Goal: Task Accomplishment & Management: Use online tool/utility

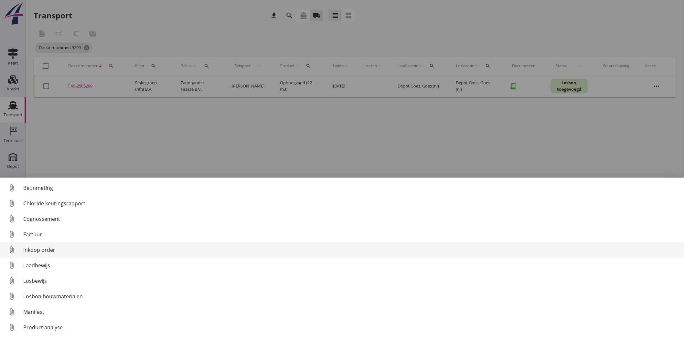
click at [38, 246] on div "Inkoop order" at bounding box center [351, 250] width 656 height 8
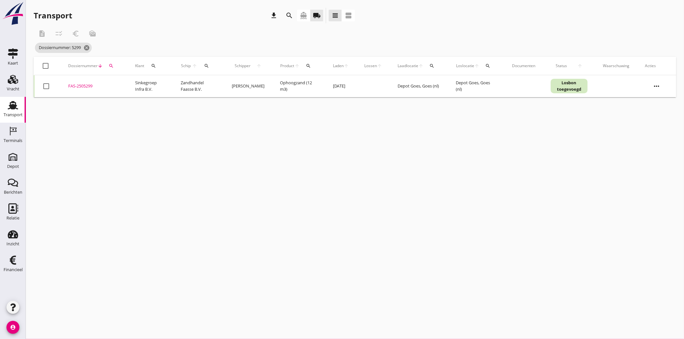
click at [16, 108] on use at bounding box center [13, 105] width 10 height 8
click at [87, 46] on icon "cancel" at bounding box center [86, 48] width 6 height 6
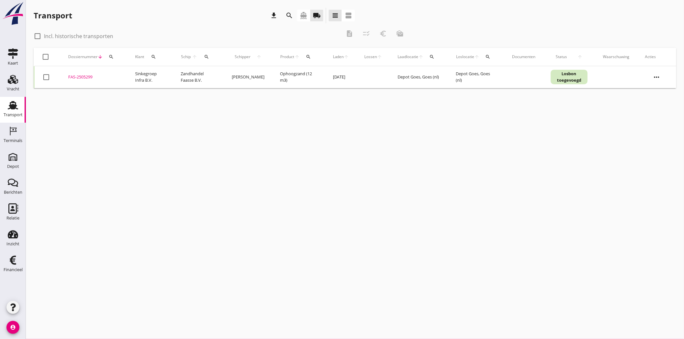
click at [108, 58] on div "search" at bounding box center [111, 56] width 12 height 5
click at [122, 76] on input "Zoeken op dossiernummer..." at bounding box center [141, 75] width 67 height 10
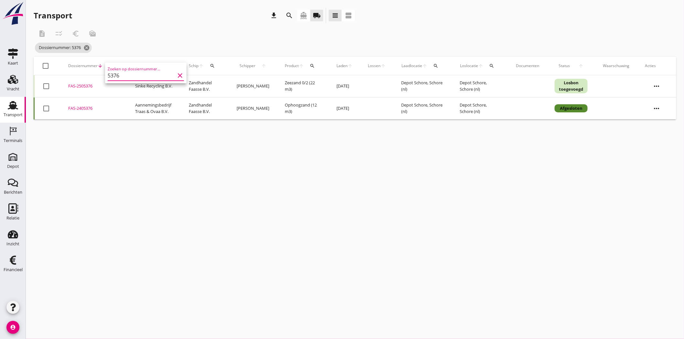
type input "5376"
click at [76, 86] on div "FAS-2505376" at bounding box center [93, 86] width 51 height 6
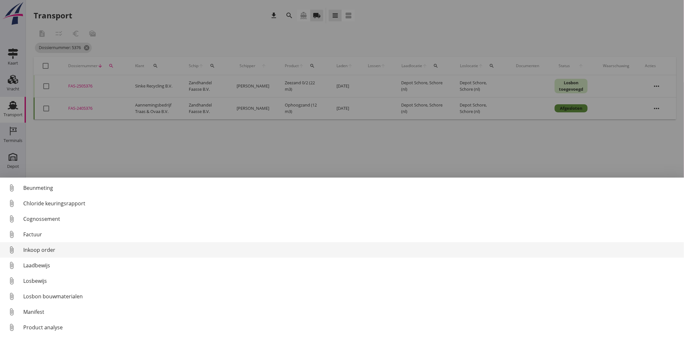
click at [52, 252] on div "Inkoop order" at bounding box center [351, 250] width 656 height 8
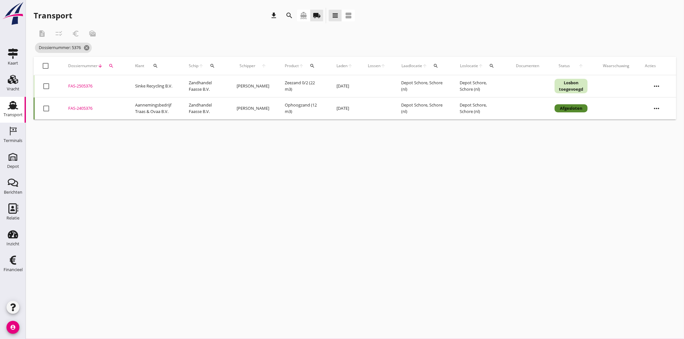
click at [213, 167] on div "cancel You are impersonating another user. Transport download search directions…" at bounding box center [355, 169] width 658 height 339
click at [90, 83] on div "FAS-2505376" at bounding box center [93, 86] width 51 height 6
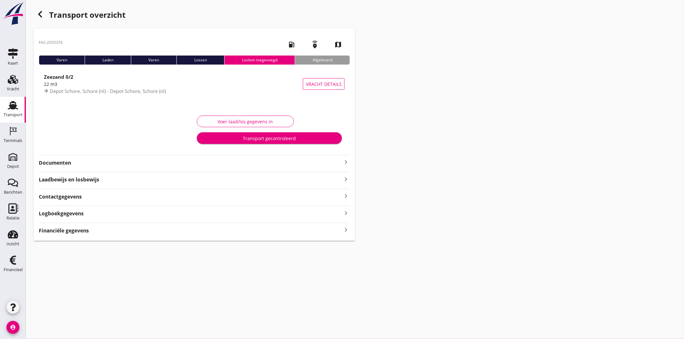
click at [50, 162] on strong "Documenten" at bounding box center [190, 162] width 303 height 7
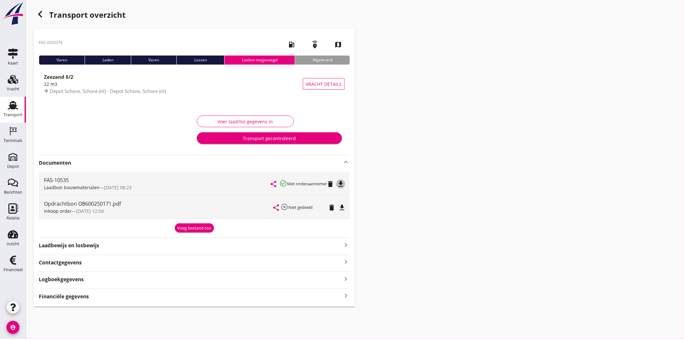
click at [340, 182] on icon "file_download" at bounding box center [341, 184] width 8 height 8
click at [60, 298] on strong "Financiële gegevens" at bounding box center [64, 296] width 50 height 7
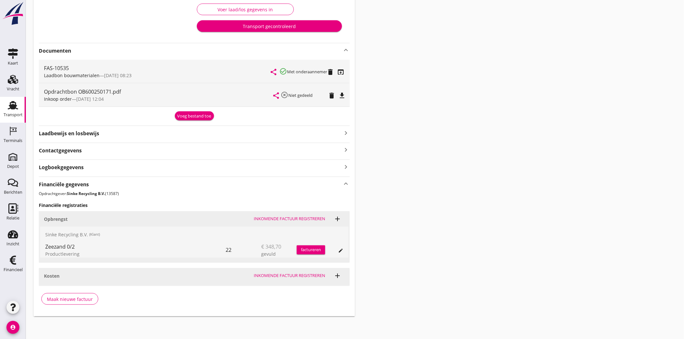
scroll to position [112, 0]
click at [339, 250] on icon "edit" at bounding box center [340, 250] width 5 height 5
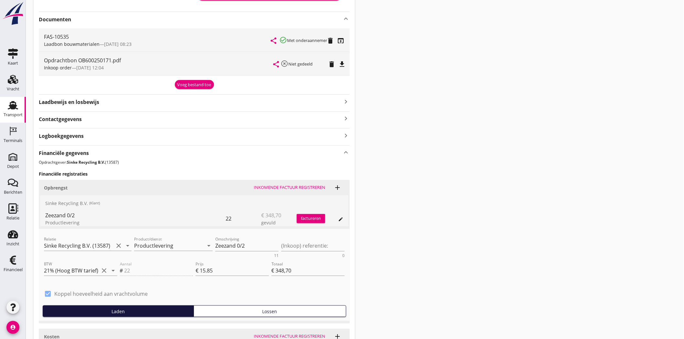
scroll to position [205, 0]
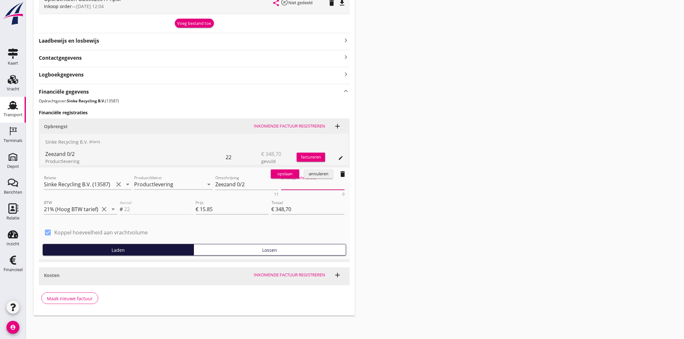
paste textarea "OB600250171"
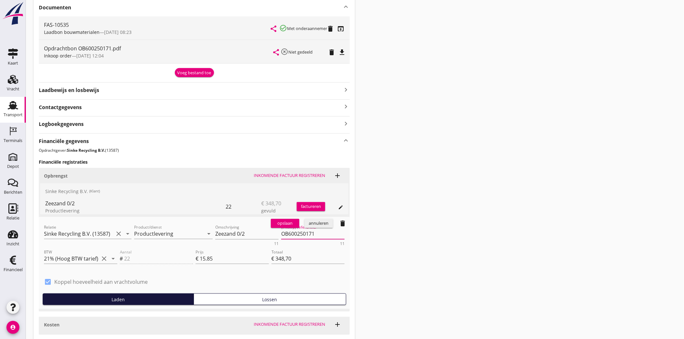
scroll to position [133, 0]
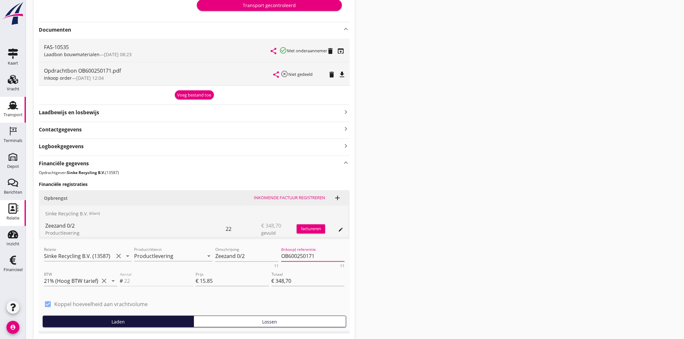
type textarea "OB600250171"
click at [14, 210] on use at bounding box center [13, 209] width 10 height 10
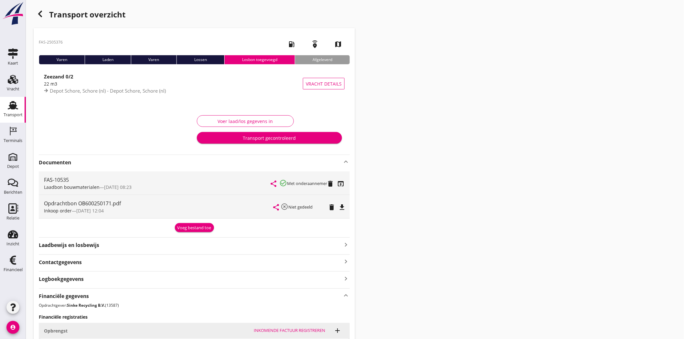
scroll to position [0, 0]
click at [343, 185] on icon "open_in_browser" at bounding box center [341, 184] width 8 height 8
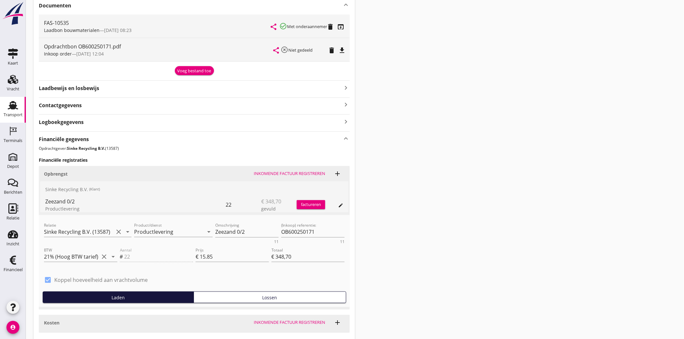
scroll to position [205, 0]
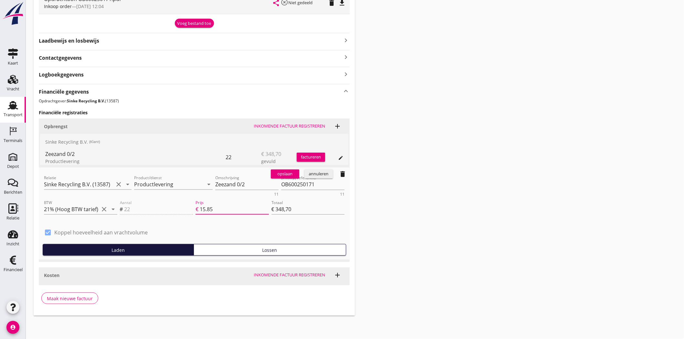
drag, startPoint x: 228, startPoint y: 212, endPoint x: 173, endPoint y: 204, distance: 55.5
click at [173, 204] on div "Aantal # 22 Prijs € 15.85 Totaal € 348,70" at bounding box center [233, 210] width 228 height 25
type input "1"
type input "€ 22,00"
type input "14"
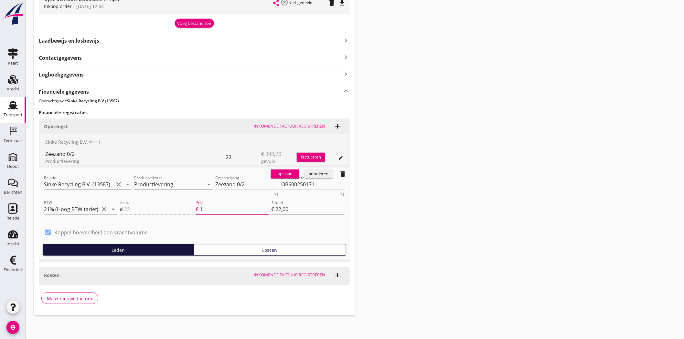
type input "€ 308,00"
type input "14.8"
type input "€ 325,60"
type input "14.80"
click at [293, 174] on div "opslaan" at bounding box center [284, 174] width 23 height 6
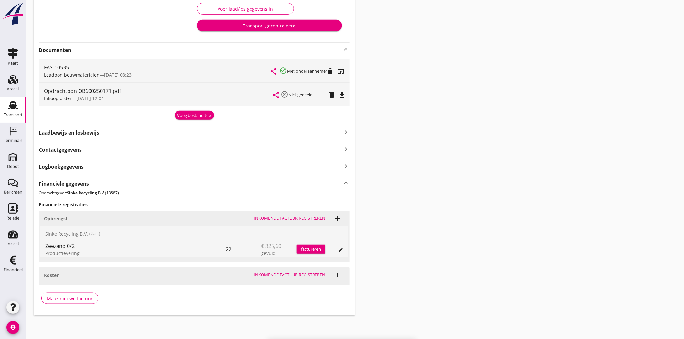
scroll to position [112, 0]
click at [341, 248] on icon "edit" at bounding box center [340, 250] width 5 height 5
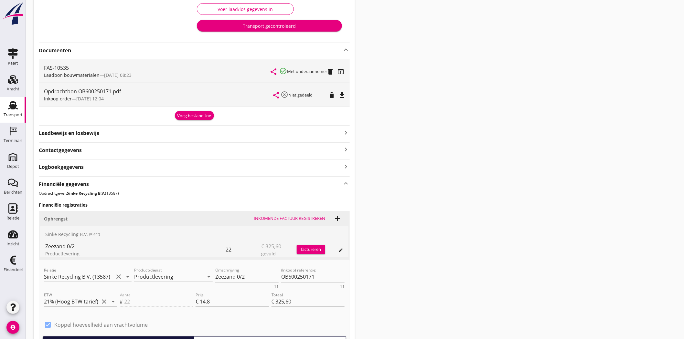
click at [306, 247] on div "factureren" at bounding box center [311, 250] width 28 height 6
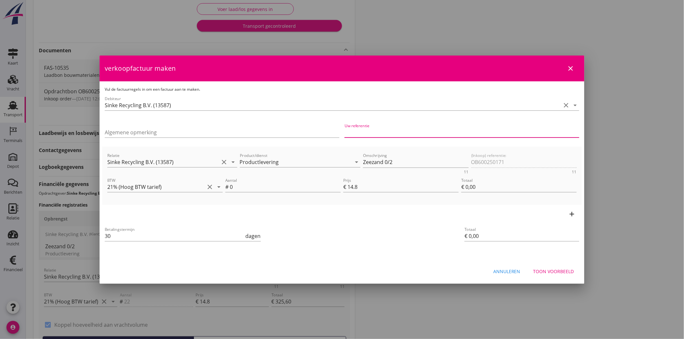
paste input "OB600250171"
type input "OB600250171"
drag, startPoint x: 236, startPoint y: 187, endPoint x: 197, endPoint y: 186, distance: 38.8
click at [196, 188] on div "BTW 21% (Hoog BTW tarief) clear arrow_drop_down Aantal # 0 Prijs € 14.8 Totaal …" at bounding box center [342, 188] width 472 height 25
type input "2"
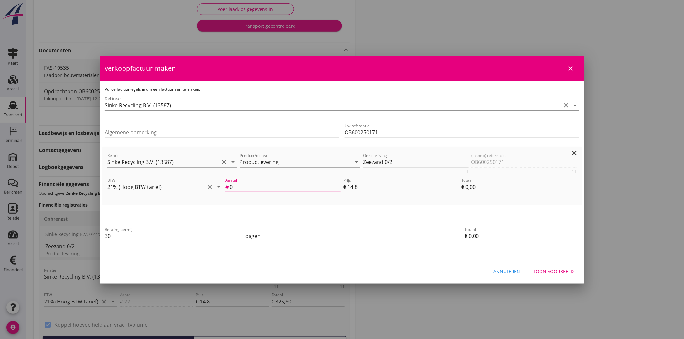
type input "€ 29,60"
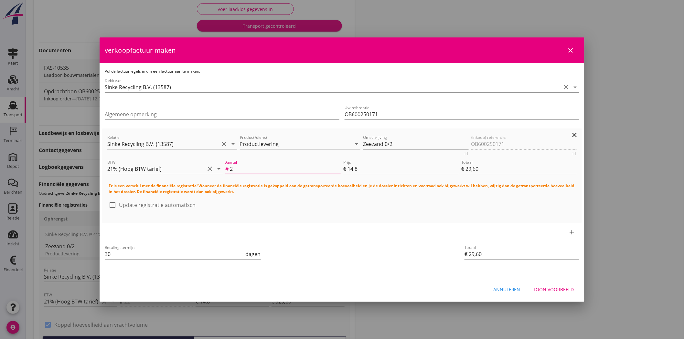
type input "22"
type input "€ 325,60"
type input "22"
click at [414, 214] on div "check_box_outline_blank Update registratie automatisch" at bounding box center [342, 208] width 467 height 17
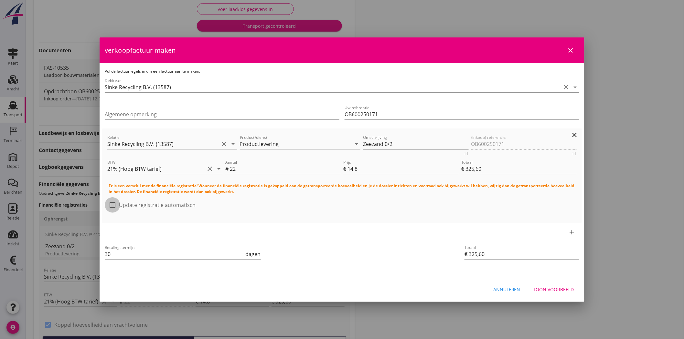
click at [114, 203] on div at bounding box center [112, 205] width 11 height 11
checkbox input "false"
click at [573, 47] on icon "close" at bounding box center [571, 51] width 8 height 8
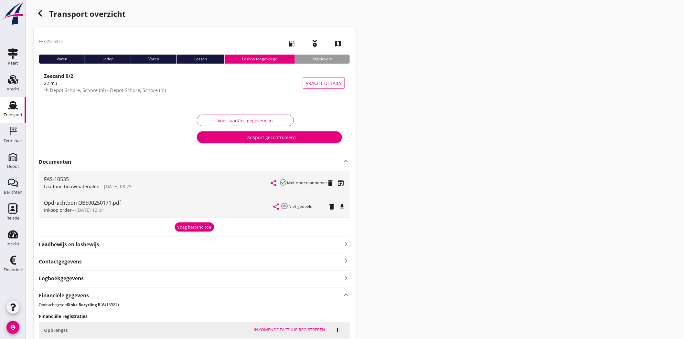
scroll to position [0, 0]
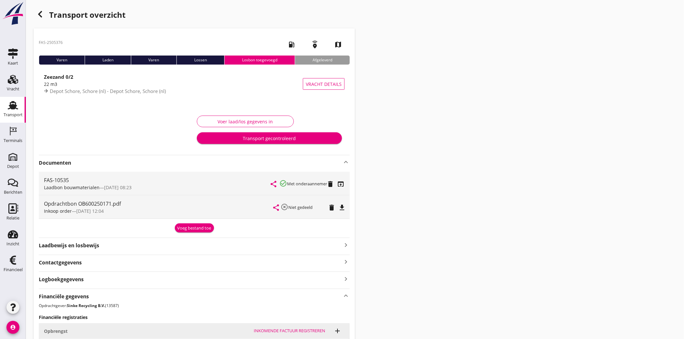
click at [214, 115] on div "Voer laad/los gegevens in Transport gecontroleerd" at bounding box center [269, 129] width 150 height 37
click at [215, 116] on button "Voer laad/los gegevens in" at bounding box center [245, 122] width 97 height 12
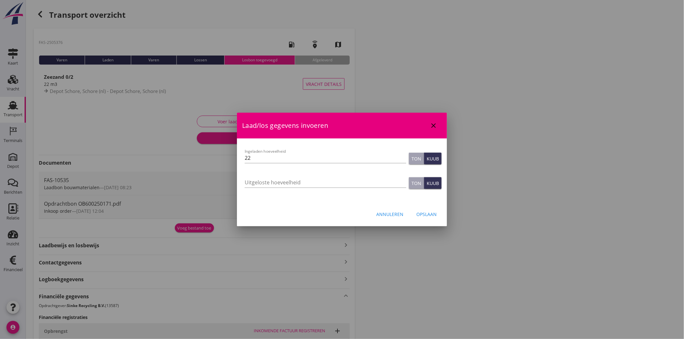
click at [435, 123] on icon "close" at bounding box center [434, 126] width 8 height 8
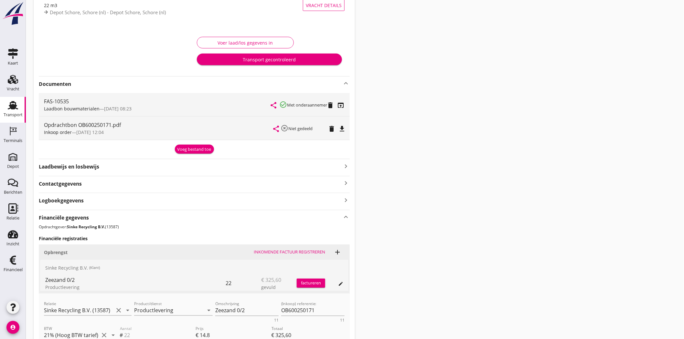
scroll to position [144, 0]
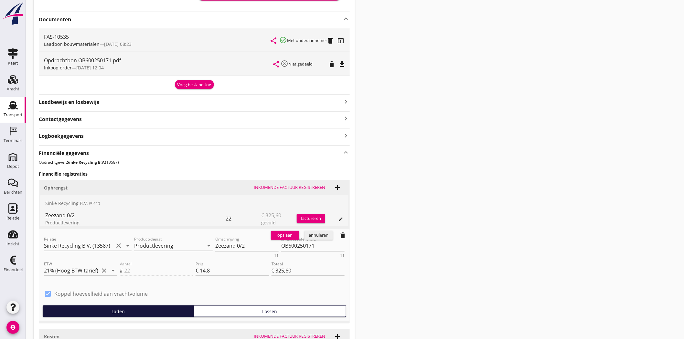
click at [135, 269] on div "Aantal # 22" at bounding box center [157, 271] width 76 height 25
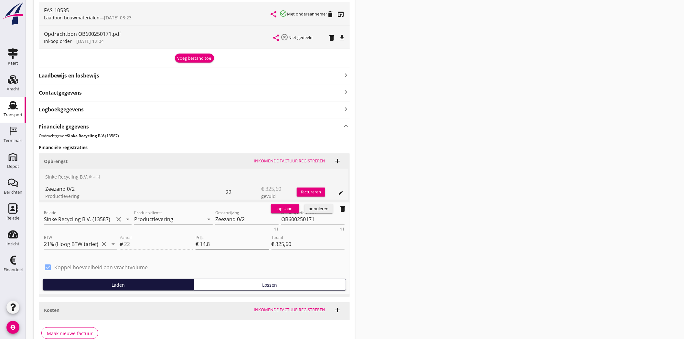
scroll to position [205, 0]
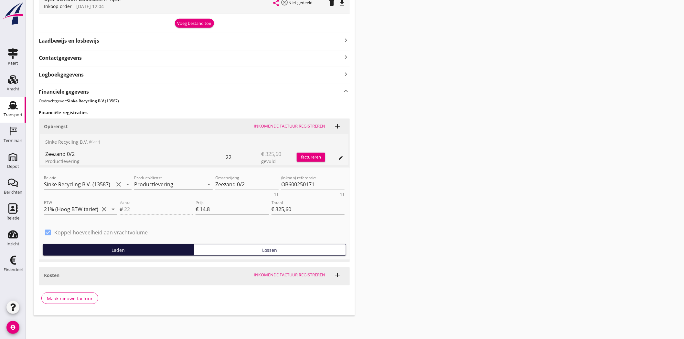
click at [316, 155] on div "factureren" at bounding box center [311, 157] width 28 height 6
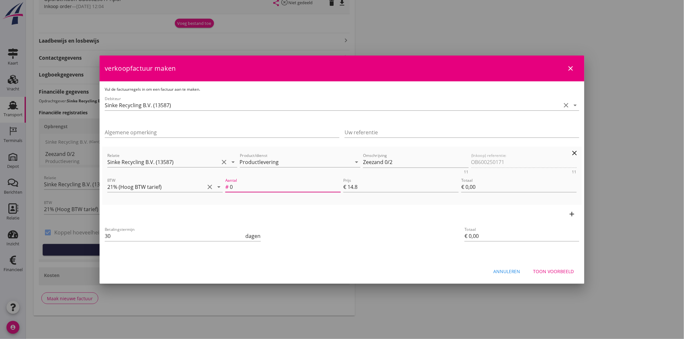
click at [248, 185] on input "0" at bounding box center [285, 187] width 111 height 10
paste input "OB600250171"
type input "OB600250171"
click at [403, 216] on div "add" at bounding box center [342, 214] width 480 height 18
click at [244, 192] on div "Aantal # 0" at bounding box center [282, 190] width 115 height 17
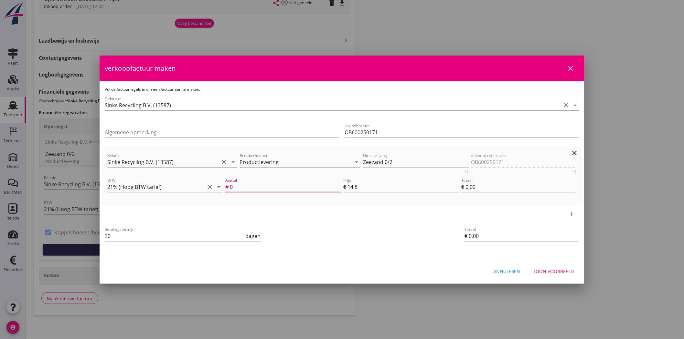
click at [244, 188] on input "0" at bounding box center [285, 187] width 111 height 10
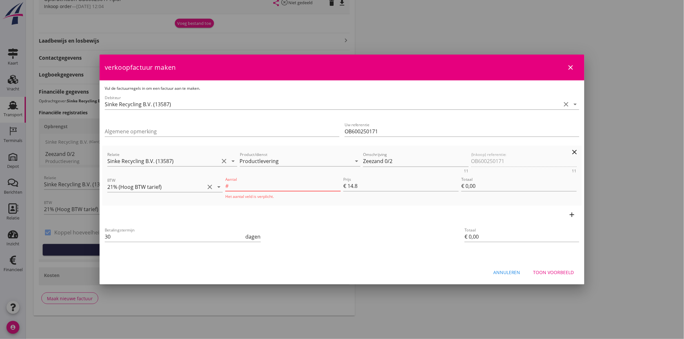
type input "2"
type input "€ 29,60"
type input "22"
type input "€ 325,60"
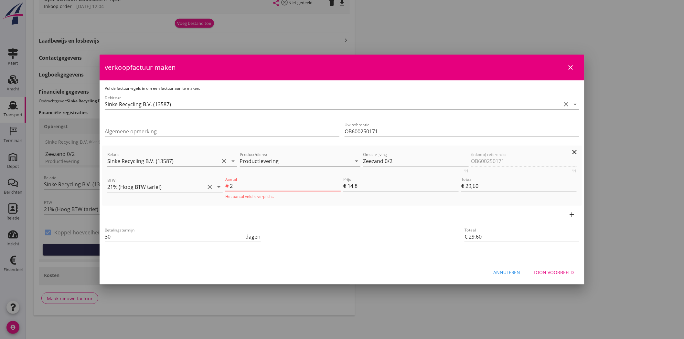
type input "€ 325,60"
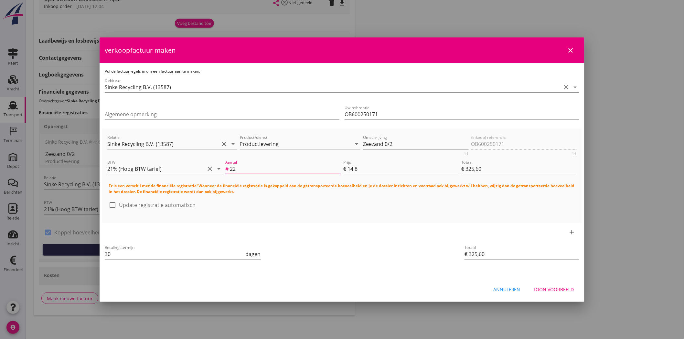
type input "22"
click at [571, 48] on icon "close" at bounding box center [571, 51] width 8 height 8
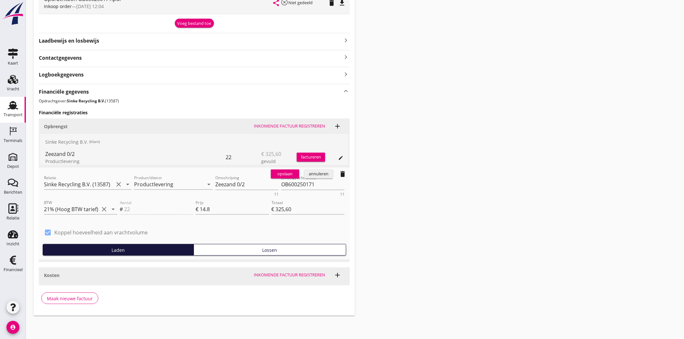
click at [128, 208] on div "Aantal # 22" at bounding box center [157, 210] width 76 height 25
click at [138, 208] on div "Aantal # 22" at bounding box center [157, 210] width 76 height 25
click at [287, 176] on div "opslaan" at bounding box center [284, 174] width 23 height 6
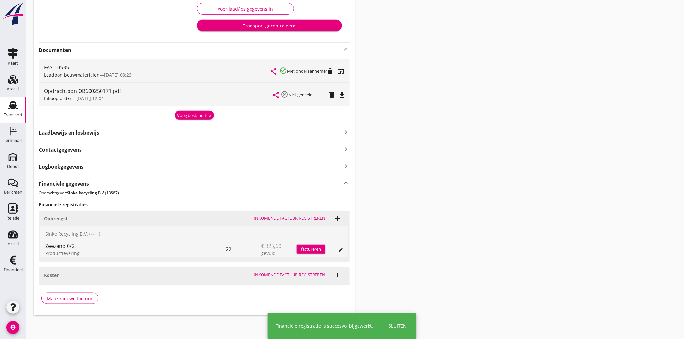
scroll to position [112, 0]
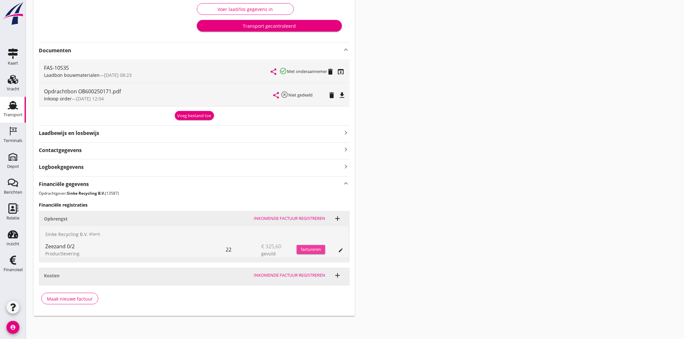
click at [307, 249] on div "factureren" at bounding box center [311, 250] width 28 height 6
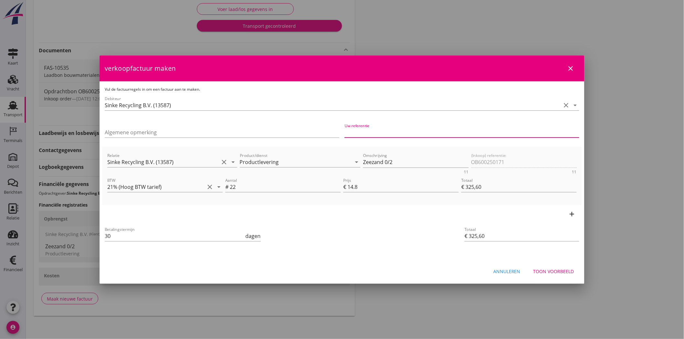
paste input "OB600250171"
type input "OB600250171"
click at [550, 270] on div "Toon voorbeeld" at bounding box center [553, 271] width 41 height 7
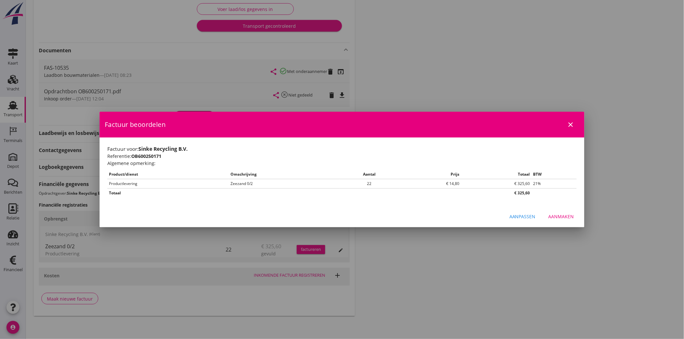
click at [565, 216] on div "Aanmaken" at bounding box center [562, 216] width 26 height 7
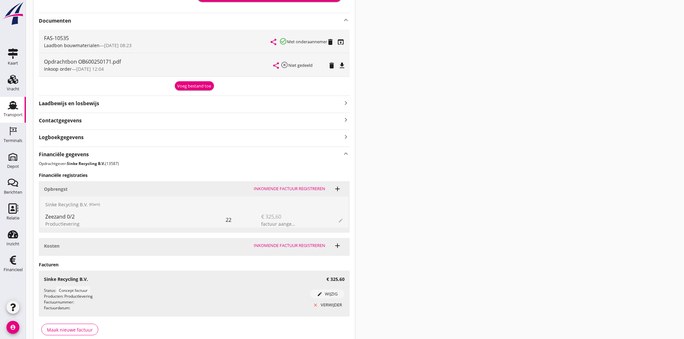
scroll to position [0, 0]
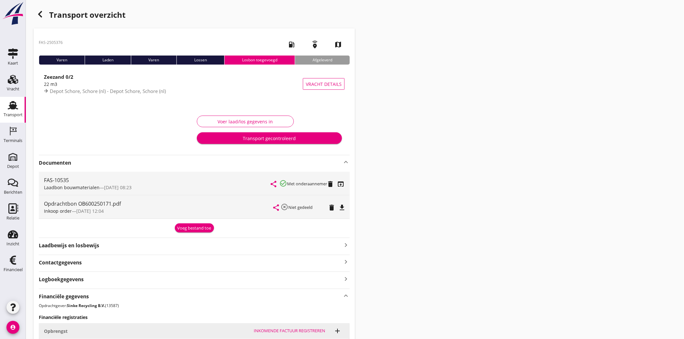
click at [343, 205] on icon "file_download" at bounding box center [342, 208] width 8 height 8
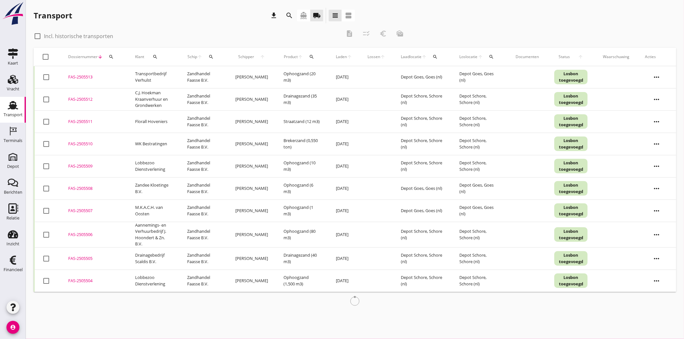
click at [158, 57] on icon "search" at bounding box center [155, 56] width 5 height 5
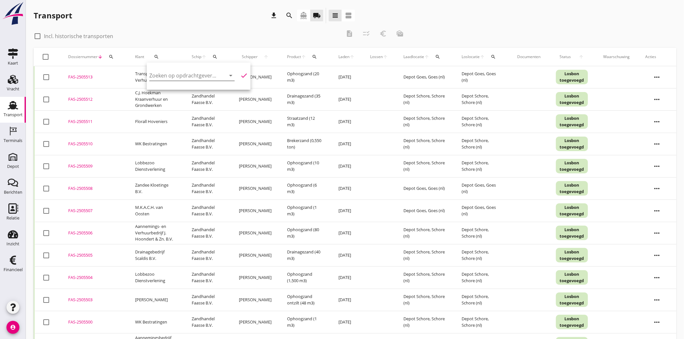
click at [174, 72] on input "Zoeken op opdrachtgever..." at bounding box center [182, 75] width 67 height 10
click at [240, 73] on icon "check" at bounding box center [244, 76] width 8 height 8
click at [240, 74] on icon "check" at bounding box center [244, 76] width 8 height 8
click at [182, 76] on input "sinke groep" at bounding box center [182, 75] width 67 height 10
click at [169, 75] on input "sinke groep" at bounding box center [182, 75] width 67 height 10
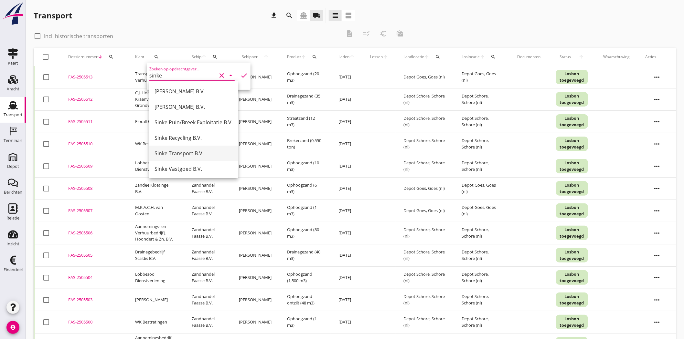
scroll to position [1, 0]
click at [186, 118] on div "Sinke Puin/Breek Exploitatie B.V." at bounding box center [194, 121] width 78 height 8
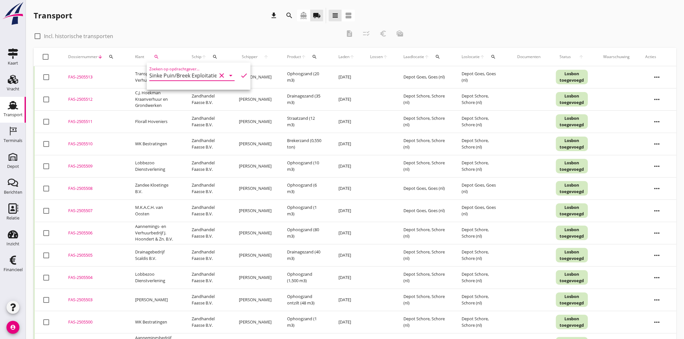
type input "Sinke Puin/Breek Exploitatie B.V."
click at [240, 73] on icon "check" at bounding box center [244, 76] width 8 height 8
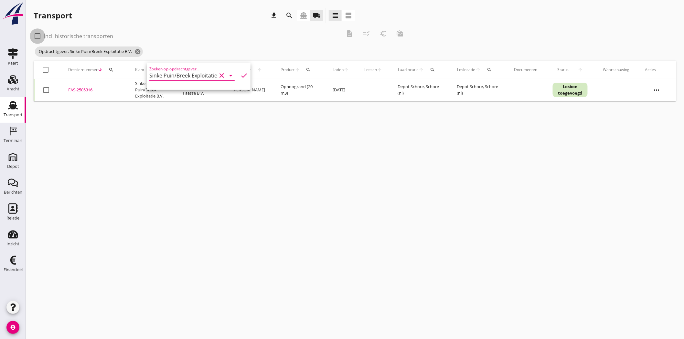
click at [37, 35] on div at bounding box center [37, 36] width 11 height 11
checkbox input "true"
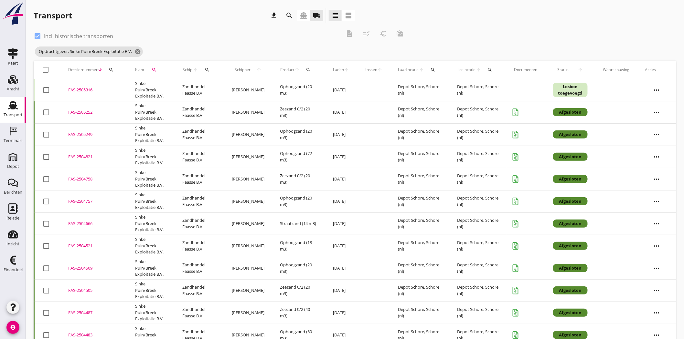
click at [88, 222] on div "FAS-2504666" at bounding box center [93, 224] width 51 height 6
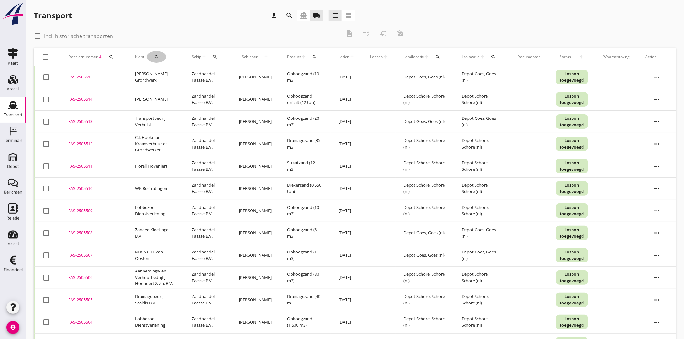
click at [158, 55] on icon "search" at bounding box center [156, 56] width 5 height 5
click at [174, 71] on input "Zoeken op opdrachtgever..." at bounding box center [182, 75] width 67 height 10
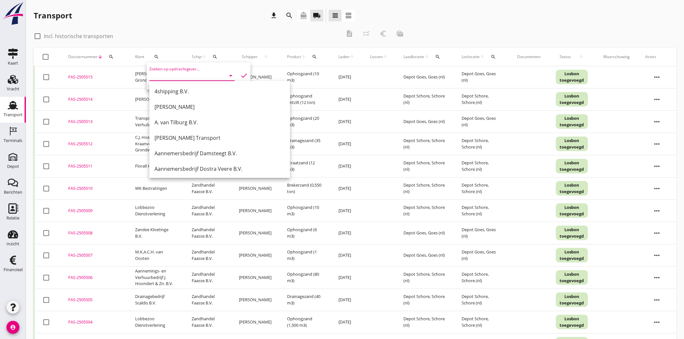
click at [109, 54] on icon "search" at bounding box center [111, 56] width 5 height 5
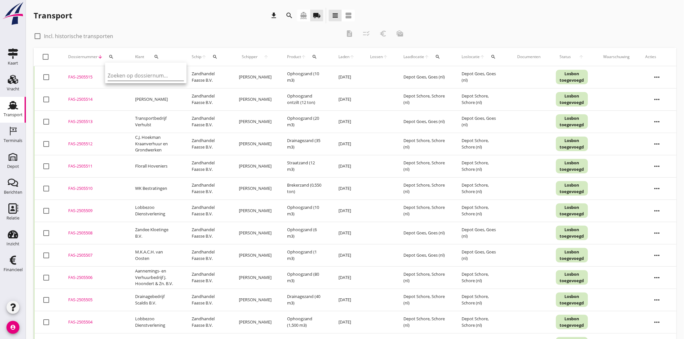
click at [151, 75] on input "Zoeken op dossiernummer..." at bounding box center [141, 75] width 67 height 10
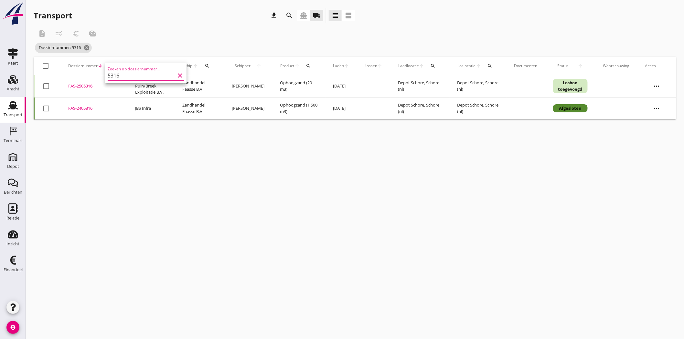
type input "5316"
click at [81, 86] on div "FAS-2505316" at bounding box center [93, 86] width 51 height 6
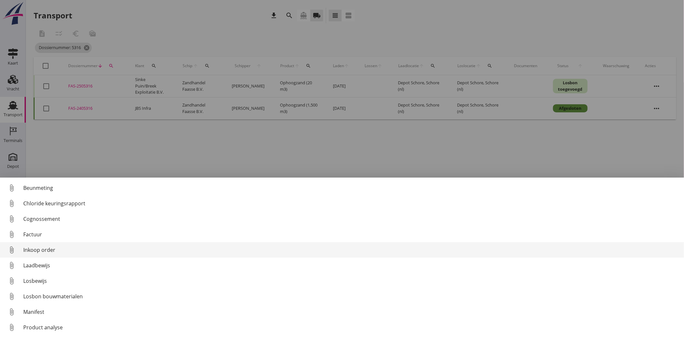
click at [28, 251] on div "Inkoop order" at bounding box center [351, 250] width 656 height 8
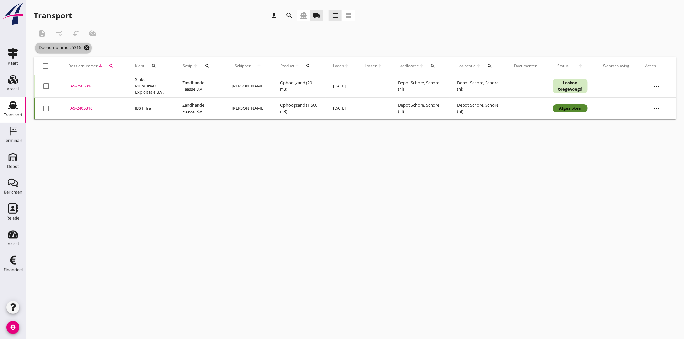
click at [88, 46] on icon "cancel" at bounding box center [86, 48] width 6 height 6
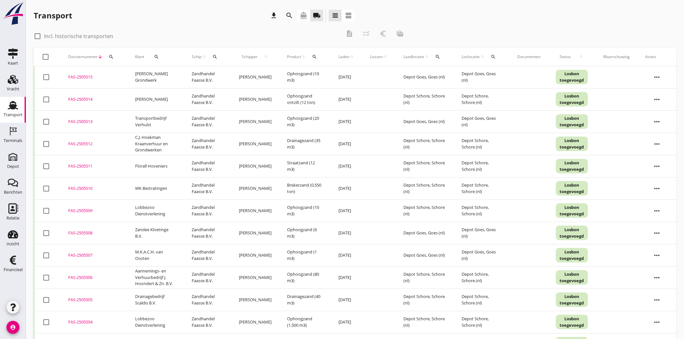
click at [157, 57] on icon "search" at bounding box center [156, 56] width 5 height 5
click at [180, 69] on div "Zoeken op opdrachtgever... arrow_drop_down check" at bounding box center [198, 77] width 99 height 21
click at [185, 77] on input "Zoeken op opdrachtgever..." at bounding box center [182, 75] width 67 height 10
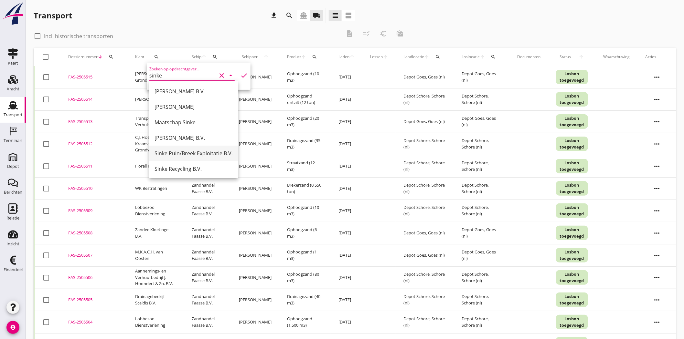
click at [219, 154] on div "Sinke Puin/Breek Exploitatie B.V." at bounding box center [194, 154] width 78 height 8
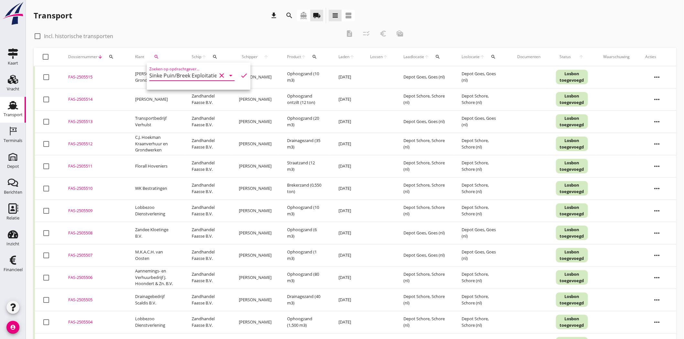
click at [241, 73] on icon "check" at bounding box center [244, 76] width 8 height 8
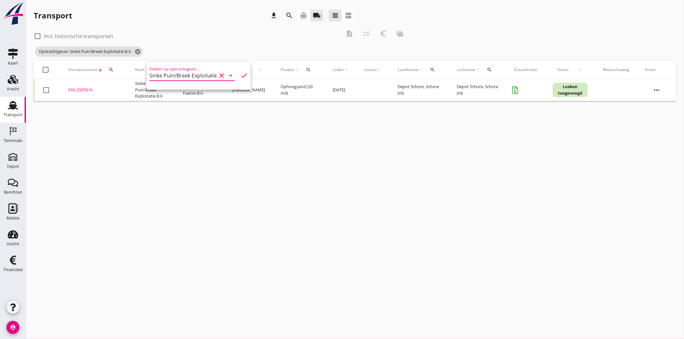
click at [81, 89] on div "FAS-2505316" at bounding box center [93, 90] width 51 height 6
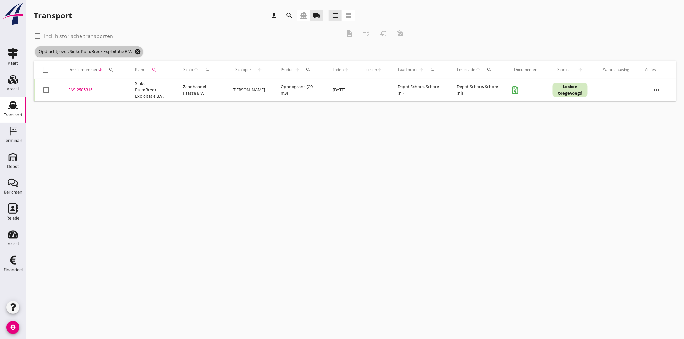
click at [139, 51] on icon "cancel" at bounding box center [137, 51] width 6 height 6
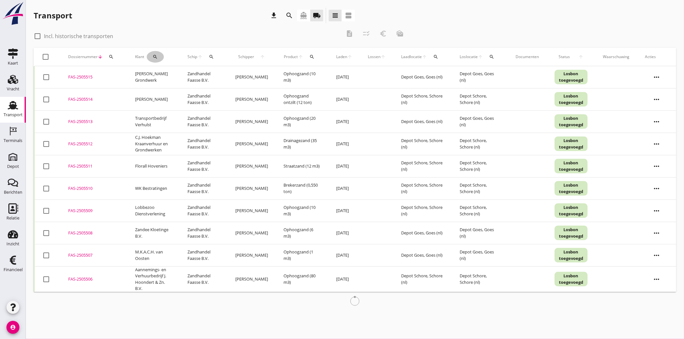
click at [153, 57] on div "search" at bounding box center [155, 56] width 17 height 5
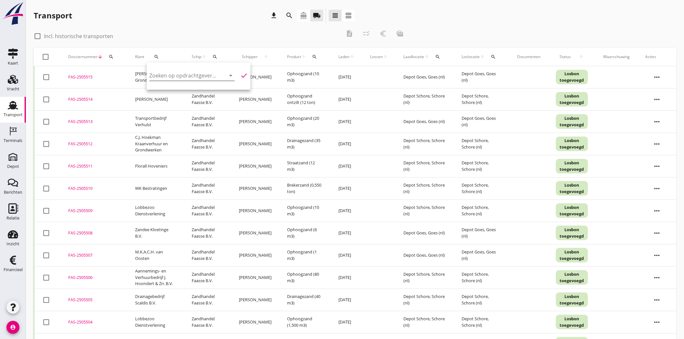
click at [177, 78] on input "Zoeken op opdrachtgever..." at bounding box center [182, 75] width 67 height 10
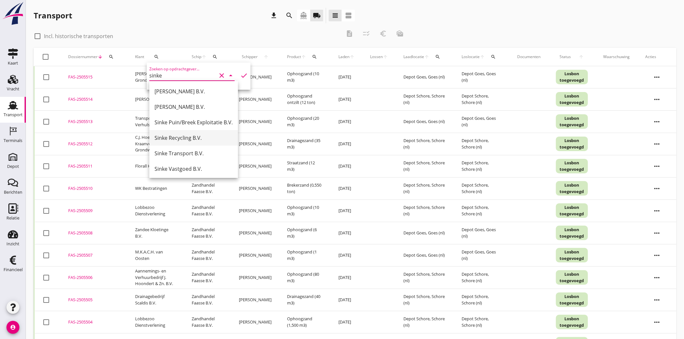
click at [207, 138] on div "Sinke Recycling B.V." at bounding box center [194, 138] width 78 height 8
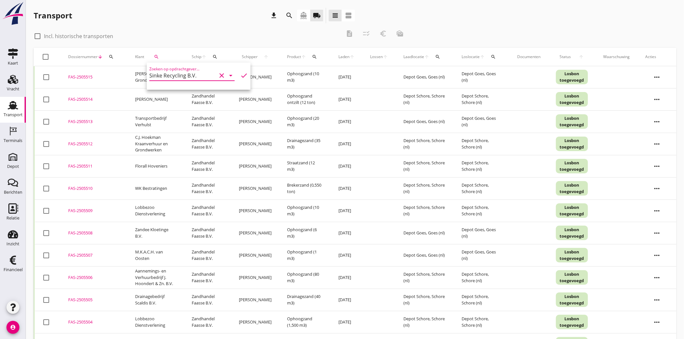
click at [240, 75] on icon "check" at bounding box center [244, 76] width 8 height 8
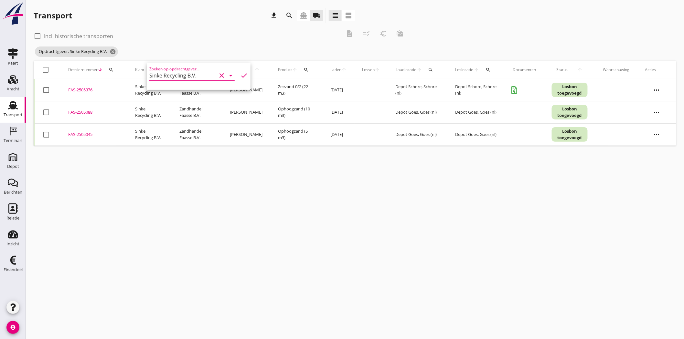
click at [87, 88] on div "FAS-2505376" at bounding box center [93, 90] width 51 height 6
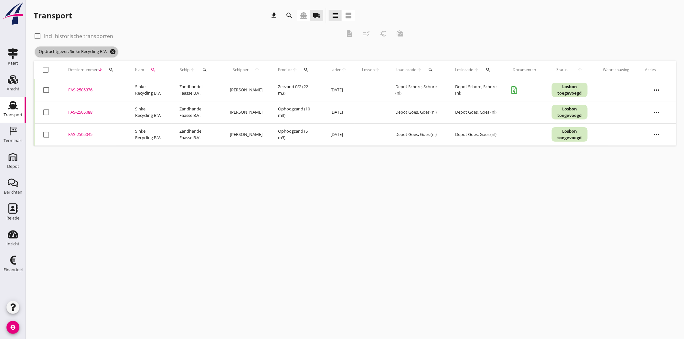
click at [113, 51] on icon "cancel" at bounding box center [113, 51] width 6 height 6
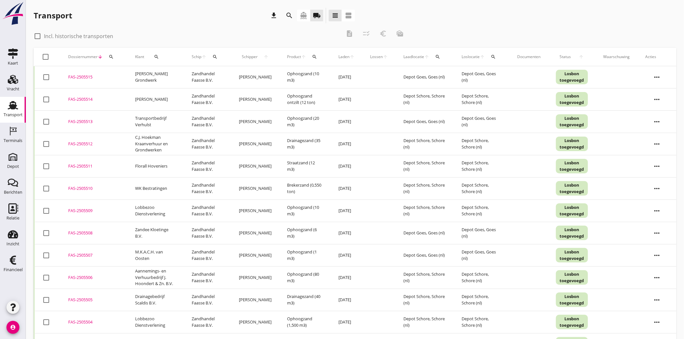
click at [153, 53] on button "search" at bounding box center [156, 57] width 19 height 12
click at [177, 72] on input "Zoeken op opdrachtgever..." at bounding box center [182, 75] width 67 height 10
click at [240, 73] on icon "check" at bounding box center [244, 76] width 8 height 8
click at [159, 78] on input "sinke infra" at bounding box center [182, 75] width 67 height 10
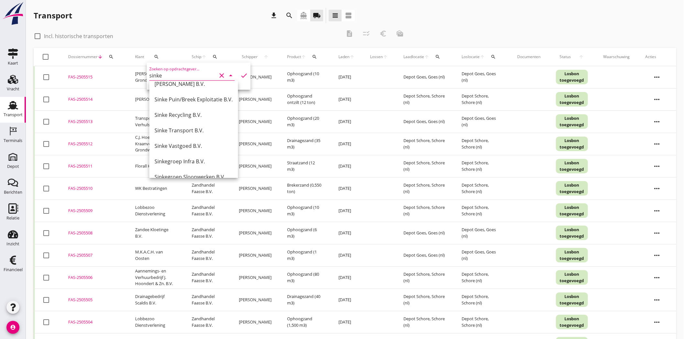
scroll to position [63, 0]
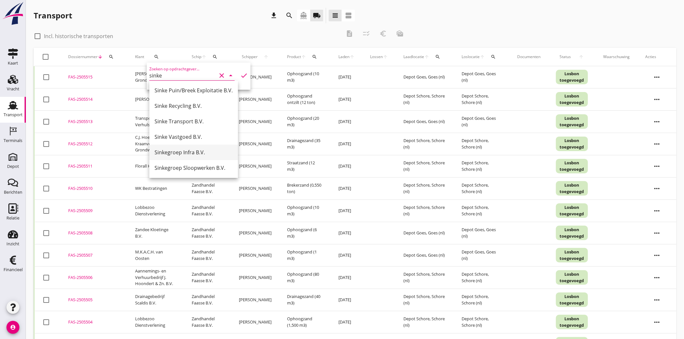
click at [178, 148] on div "Sinkegroep Infra B.V." at bounding box center [194, 153] width 78 height 16
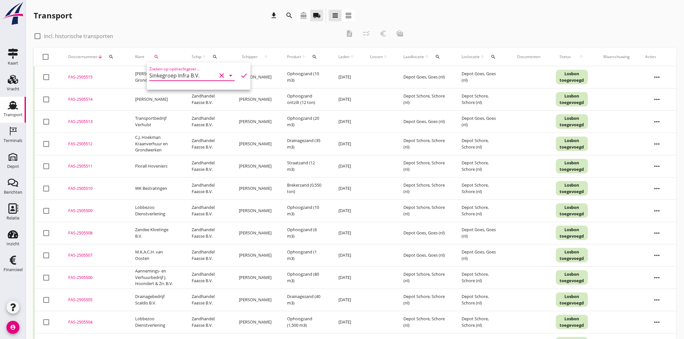
type input "Sinkegroep Infra B.V."
click at [240, 76] on icon "check" at bounding box center [244, 76] width 8 height 8
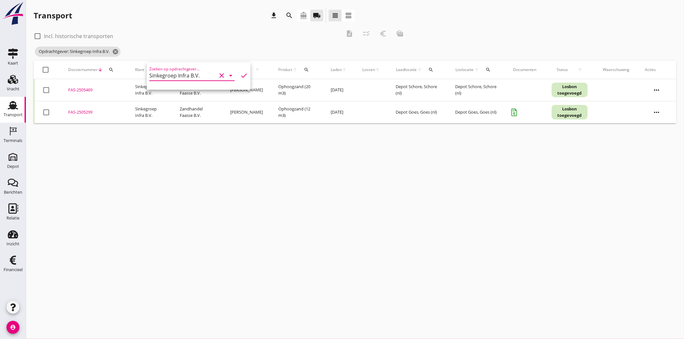
click at [73, 112] on div "FAS-2505299" at bounding box center [93, 112] width 51 height 6
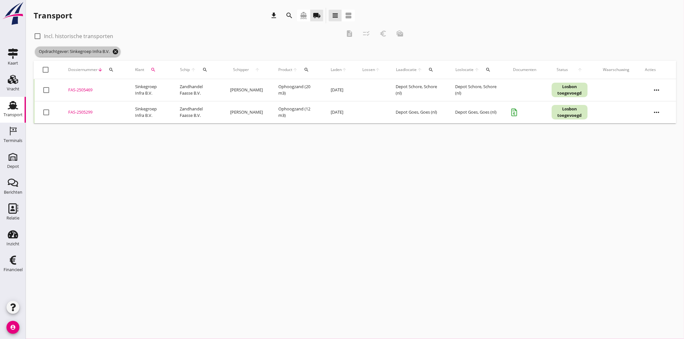
click at [118, 52] on icon "cancel" at bounding box center [115, 51] width 6 height 6
